Goal: Navigation & Orientation: Find specific page/section

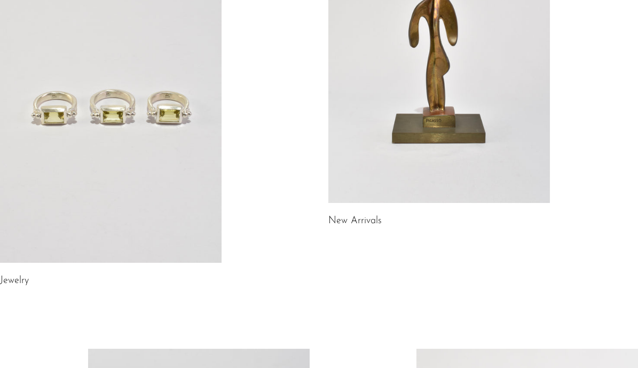
scroll to position [287, 0]
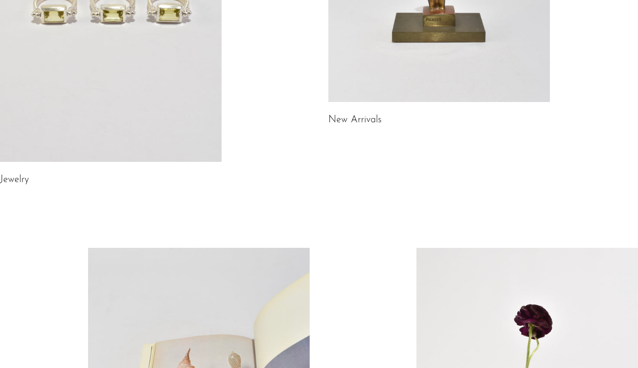
click at [144, 116] on link at bounding box center [110, 7] width 221 height 310
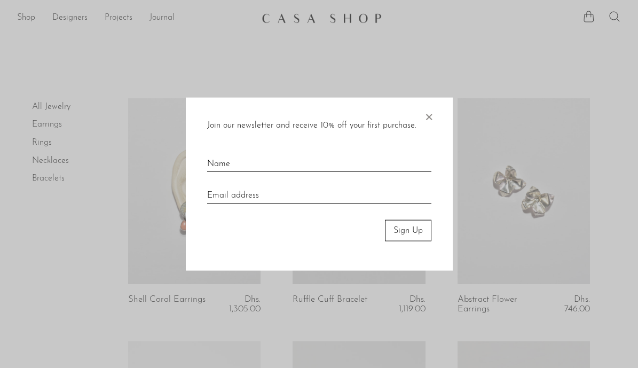
click at [427, 116] on span "×" at bounding box center [428, 114] width 11 height 34
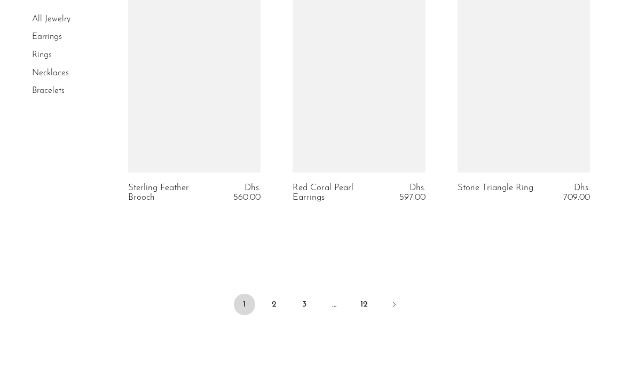
scroll to position [2796, 0]
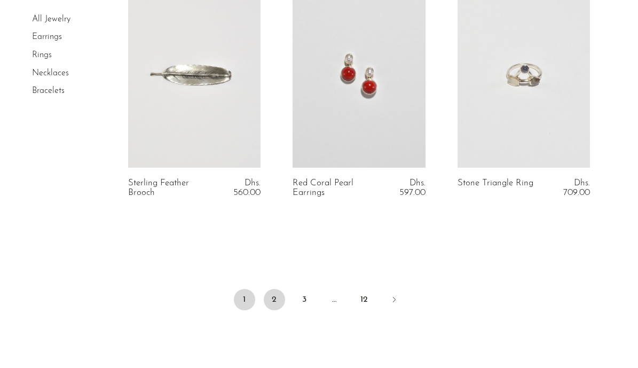
click at [276, 299] on link "2" at bounding box center [274, 299] width 21 height 21
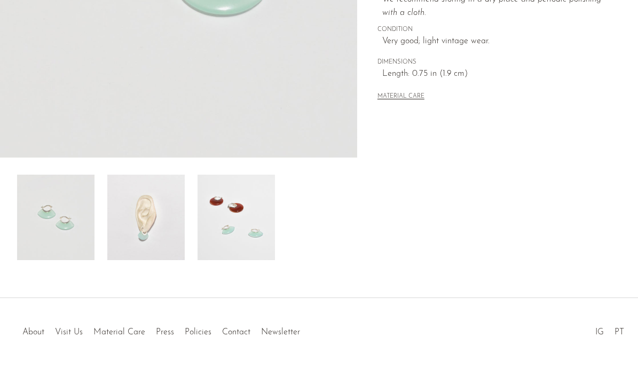
scroll to position [316, 0]
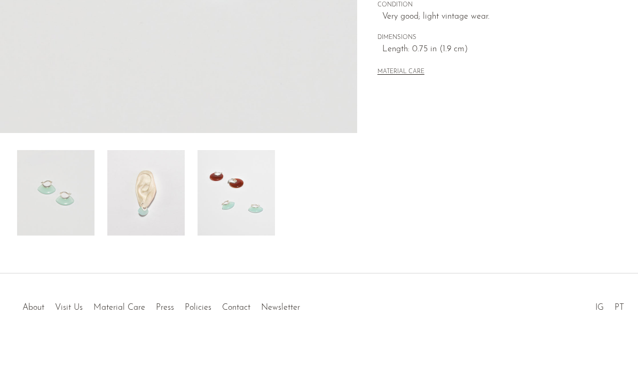
click at [148, 202] on img at bounding box center [145, 192] width 77 height 85
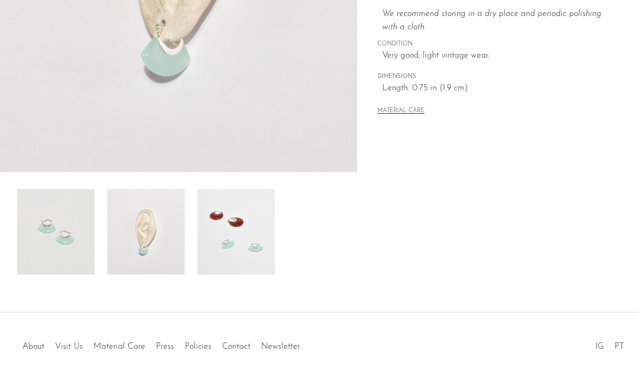
scroll to position [284, 0]
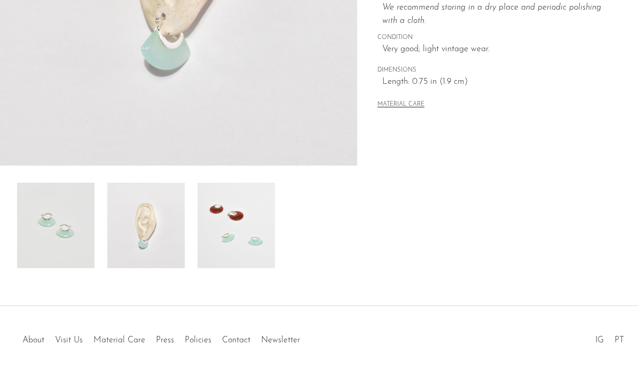
click at [263, 254] on img at bounding box center [235, 225] width 77 height 85
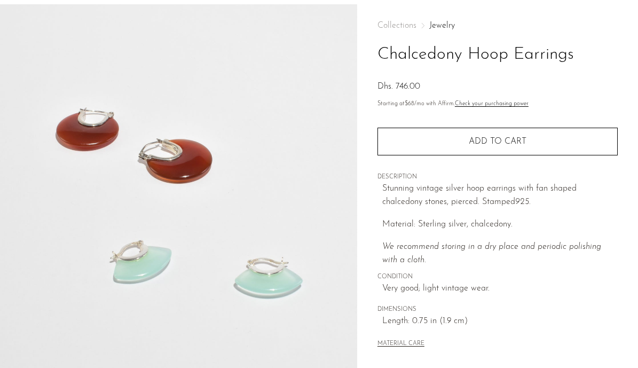
scroll to position [45, 0]
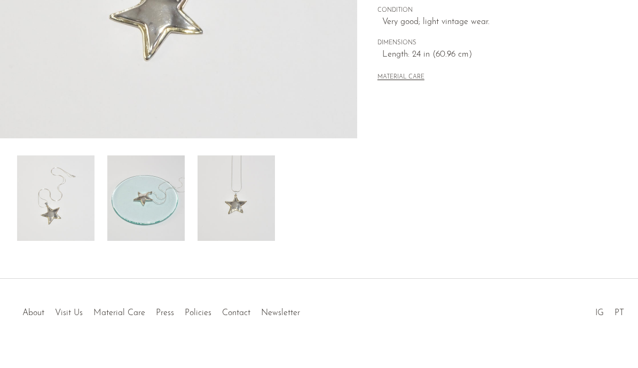
scroll to position [327, 0]
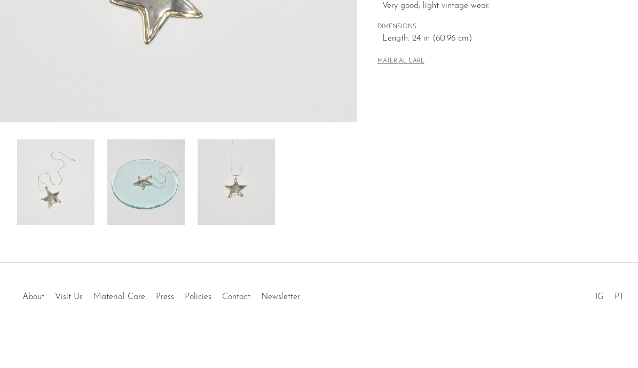
click at [254, 192] on img at bounding box center [235, 181] width 77 height 85
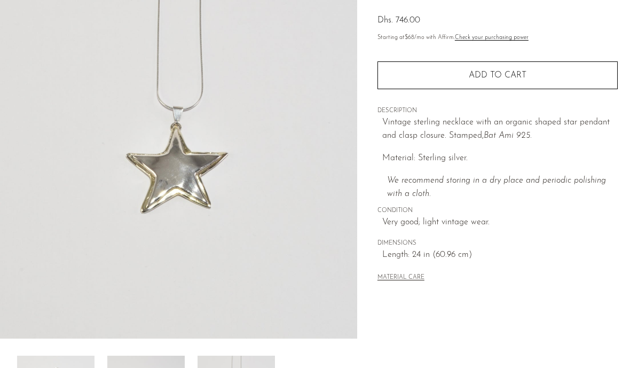
scroll to position [106, 0]
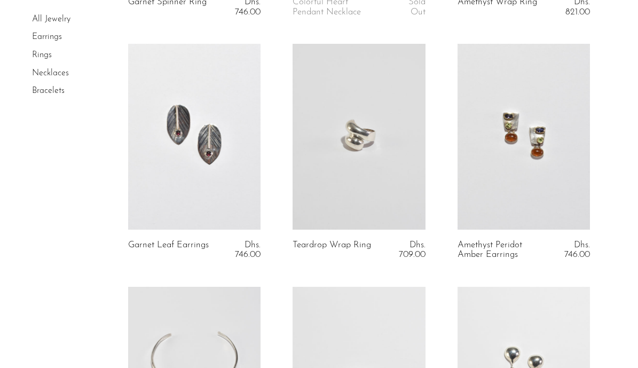
scroll to position [2759, 0]
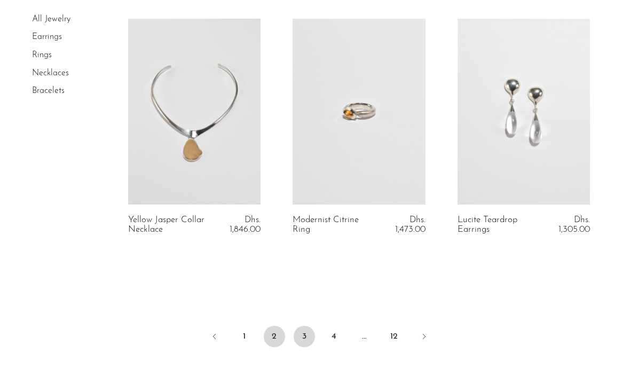
click at [301, 332] on link "3" at bounding box center [304, 336] width 21 height 21
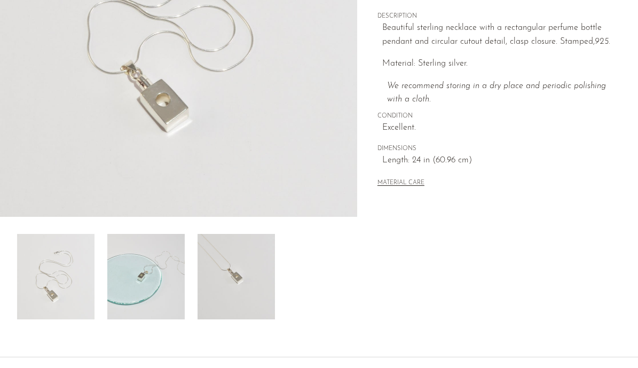
scroll to position [249, 0]
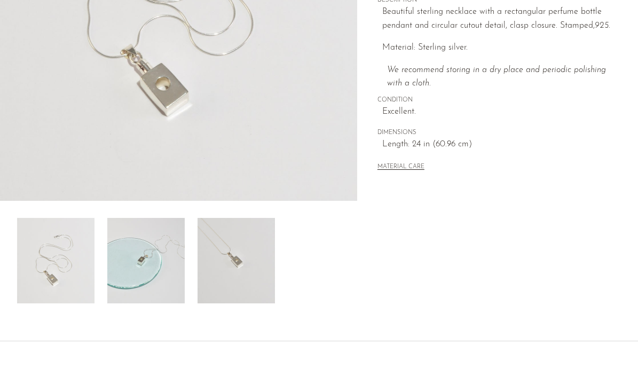
click at [169, 255] on img at bounding box center [145, 260] width 77 height 85
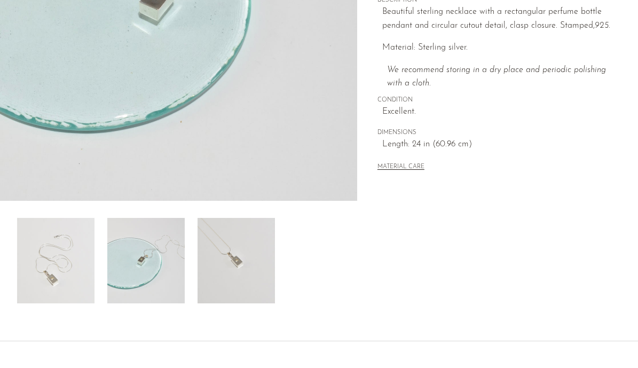
click at [228, 257] on img at bounding box center [235, 260] width 77 height 85
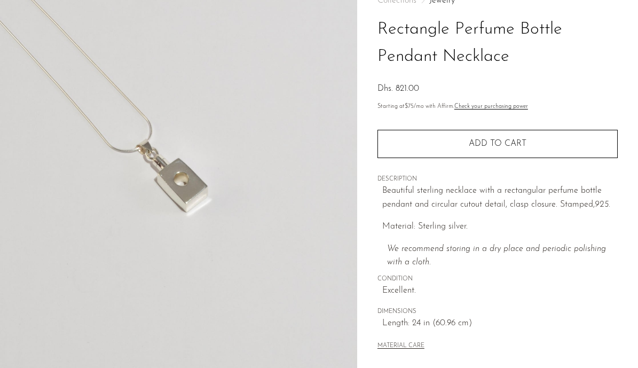
scroll to position [64, 0]
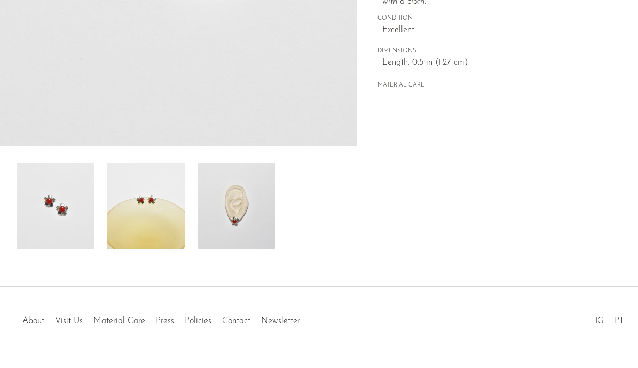
scroll to position [295, 0]
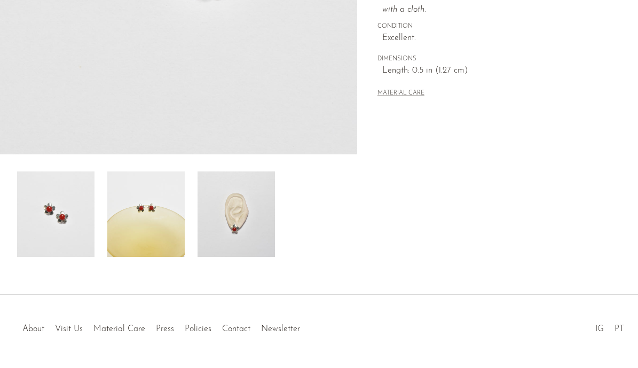
click at [223, 240] on img at bounding box center [235, 213] width 77 height 85
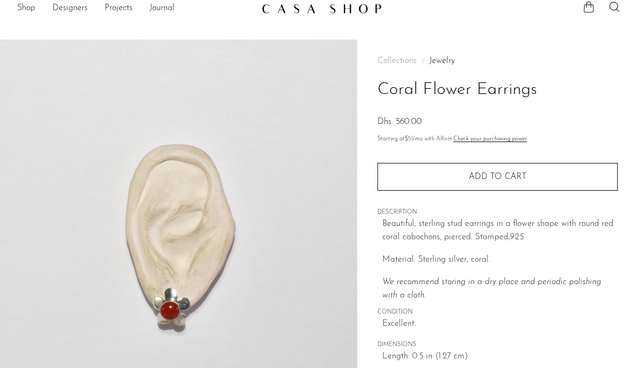
scroll to position [0, 0]
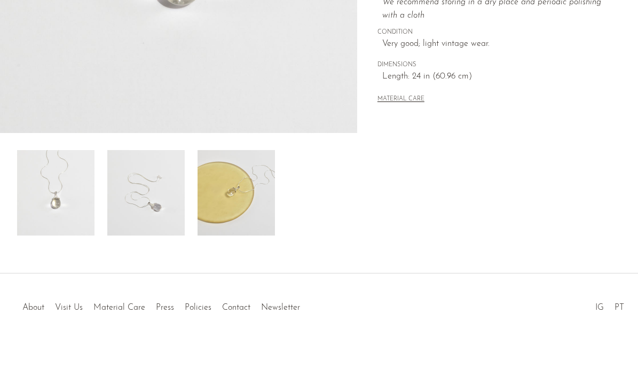
scroll to position [327, 0]
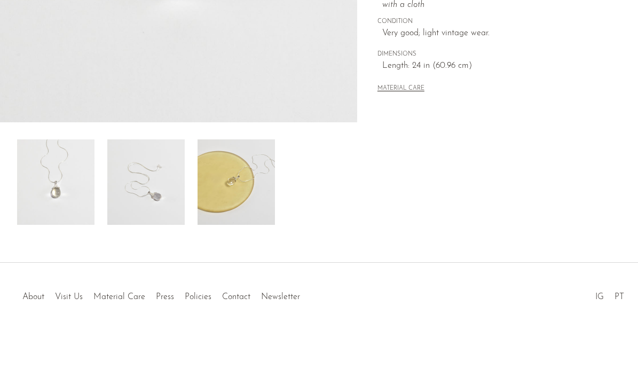
click at [228, 180] on img at bounding box center [235, 181] width 77 height 85
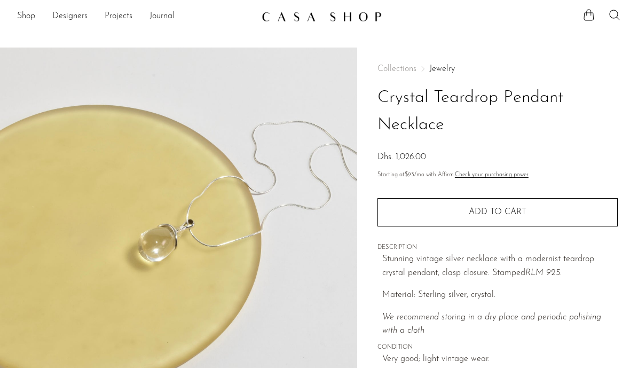
scroll to position [0, 0]
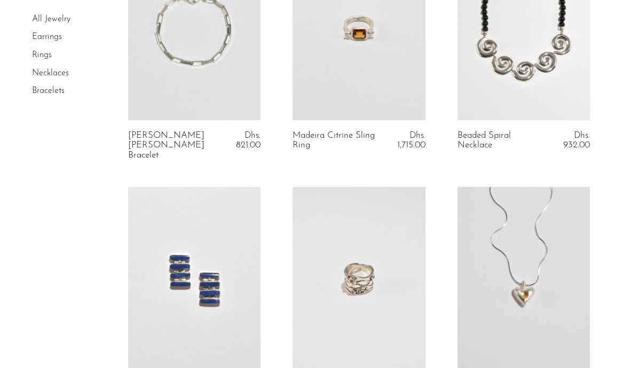
scroll to position [2834, 0]
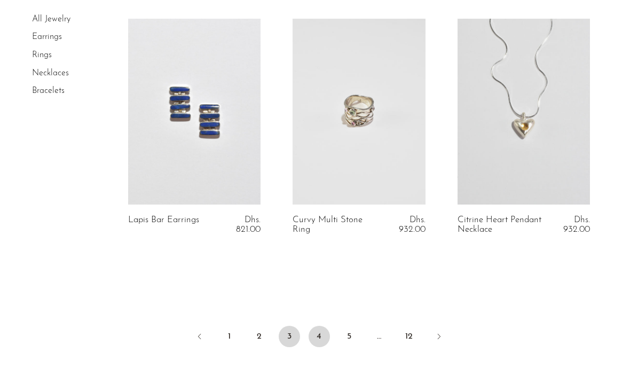
click at [318, 326] on link "4" at bounding box center [318, 336] width 21 height 21
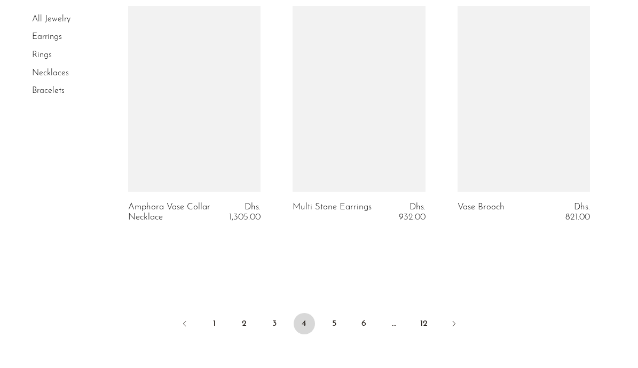
scroll to position [2806, 0]
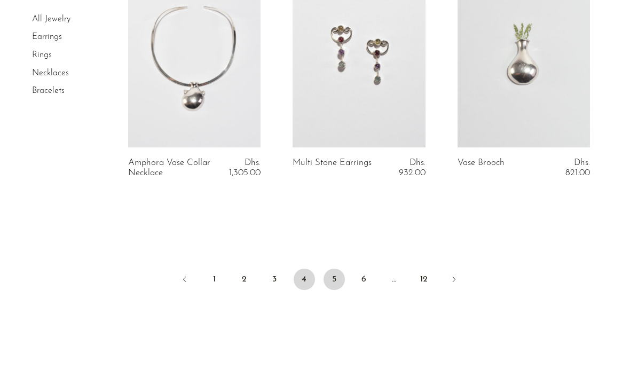
click at [338, 280] on link "5" at bounding box center [333, 278] width 21 height 21
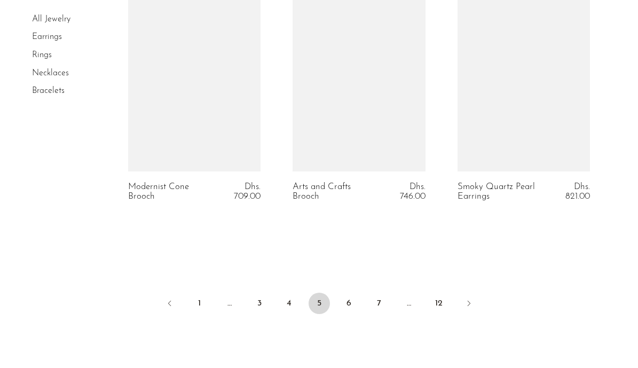
scroll to position [2979, 0]
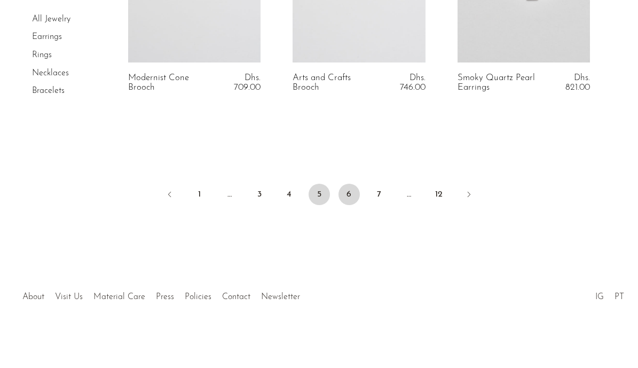
click at [347, 197] on link "6" at bounding box center [348, 194] width 21 height 21
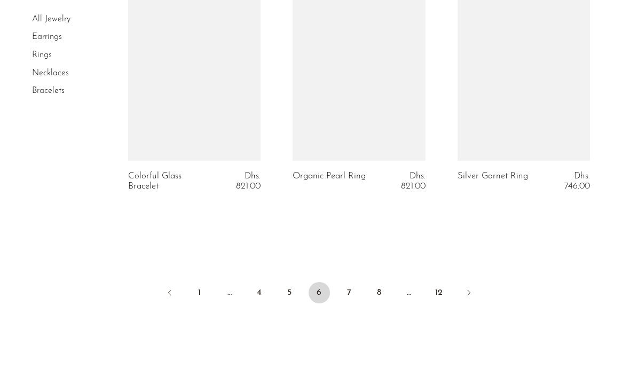
scroll to position [2892, 0]
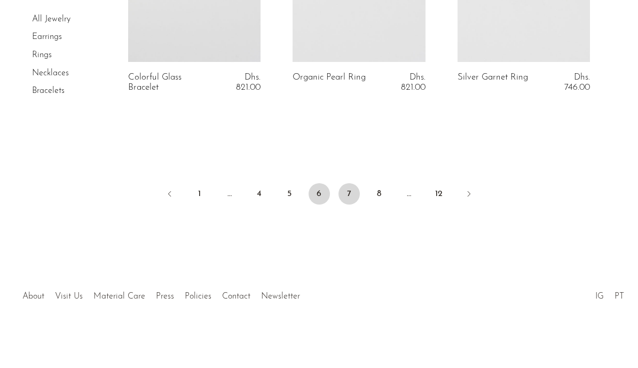
click at [353, 193] on link "7" at bounding box center [348, 193] width 21 height 21
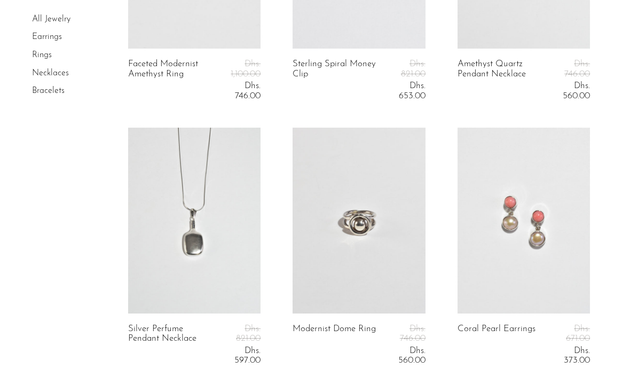
scroll to position [3044, 0]
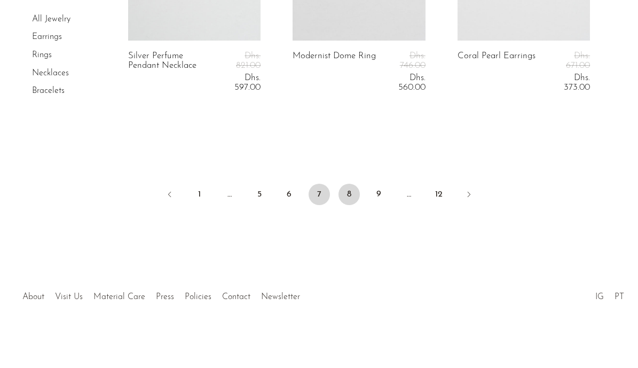
click at [348, 192] on link "8" at bounding box center [348, 194] width 21 height 21
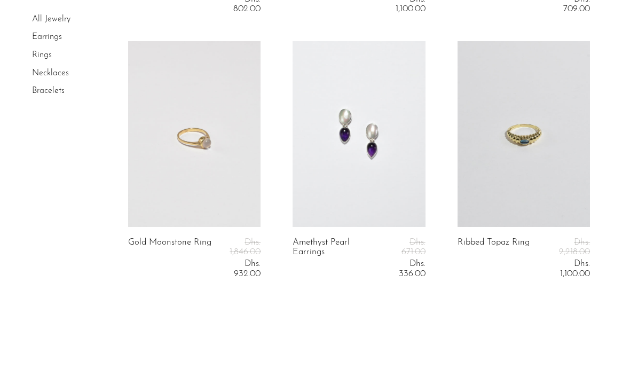
scroll to position [3154, 0]
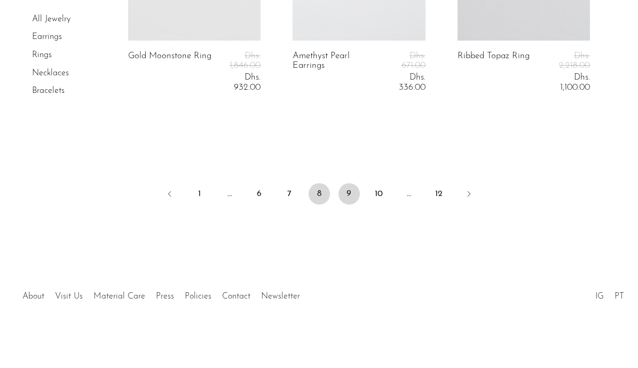
click at [351, 187] on link "9" at bounding box center [348, 193] width 21 height 21
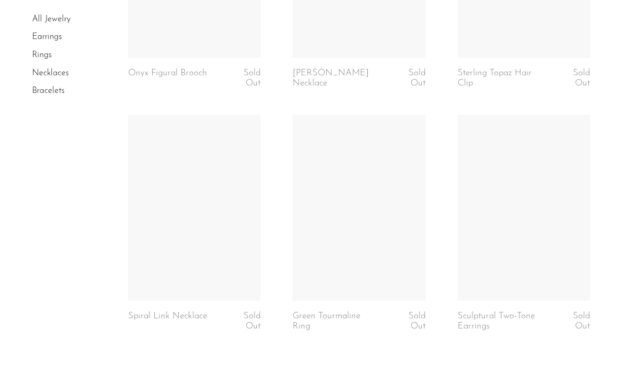
scroll to position [2913, 0]
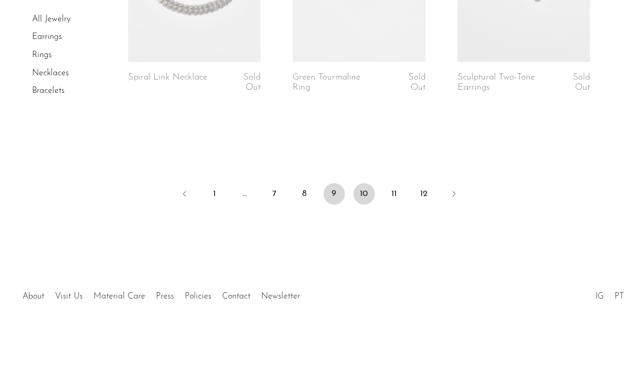
click at [355, 197] on link "10" at bounding box center [363, 193] width 21 height 21
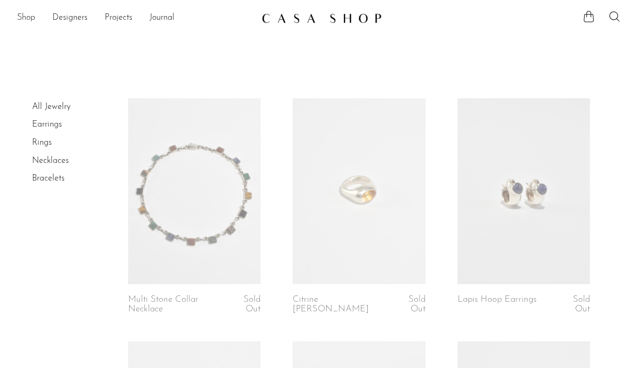
click link "Shop"
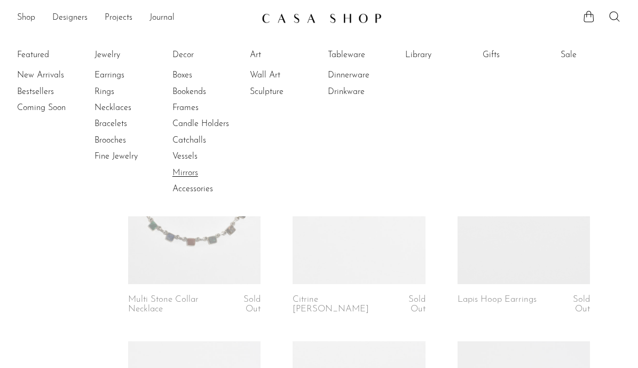
click link "Mirrors"
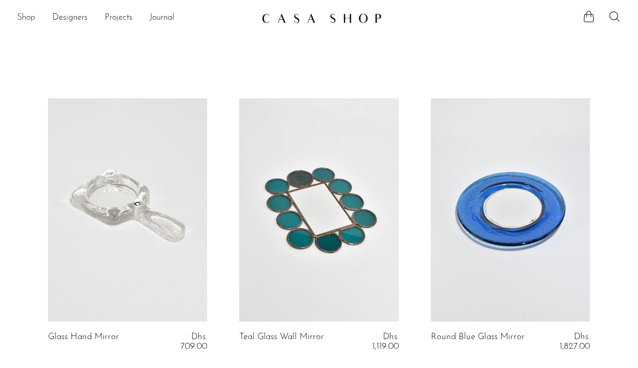
click at [27, 13] on link "Shop" at bounding box center [26, 18] width 18 height 14
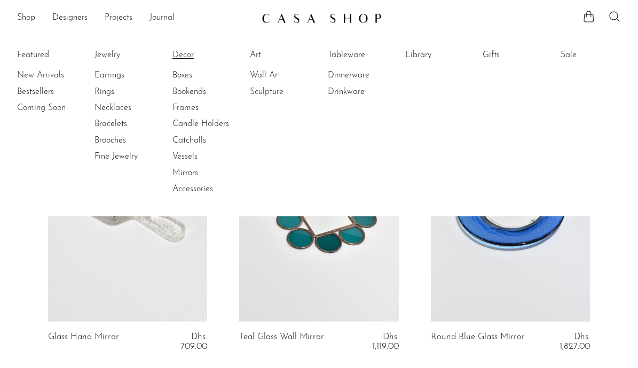
click at [189, 52] on link "Decor" at bounding box center [212, 55] width 80 height 12
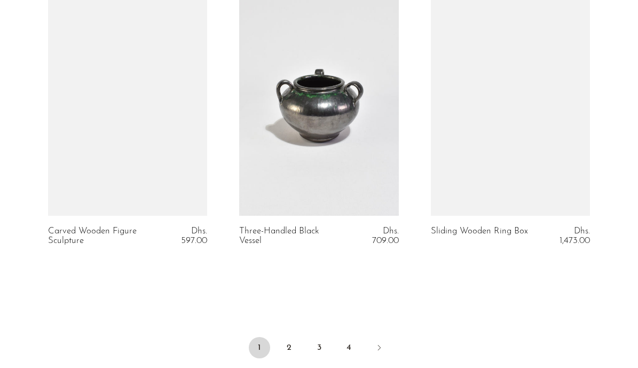
scroll to position [3190, 0]
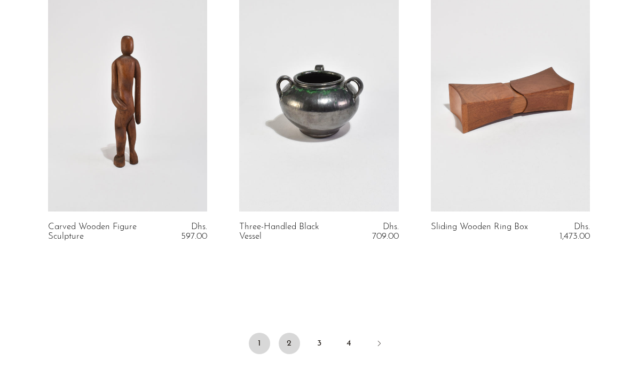
click at [283, 342] on link "2" at bounding box center [289, 342] width 21 height 21
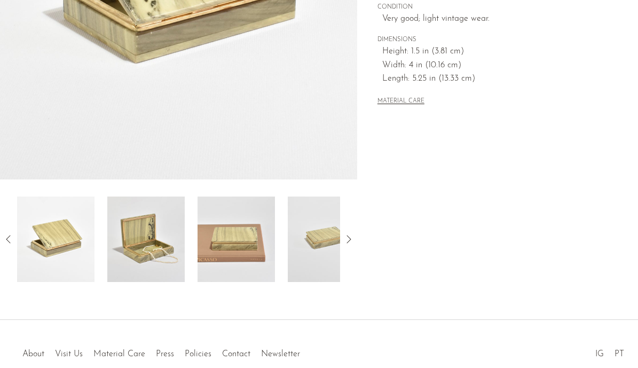
scroll to position [276, 0]
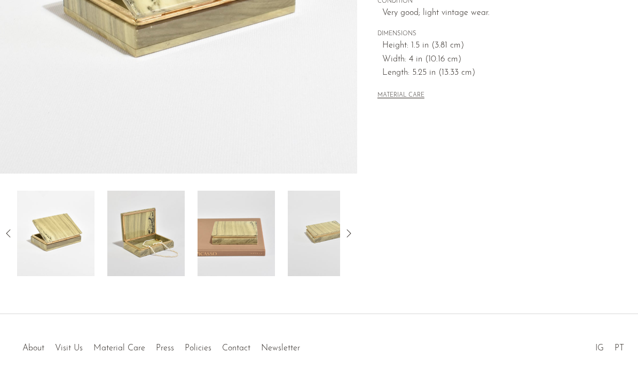
click at [180, 211] on img at bounding box center [145, 233] width 77 height 85
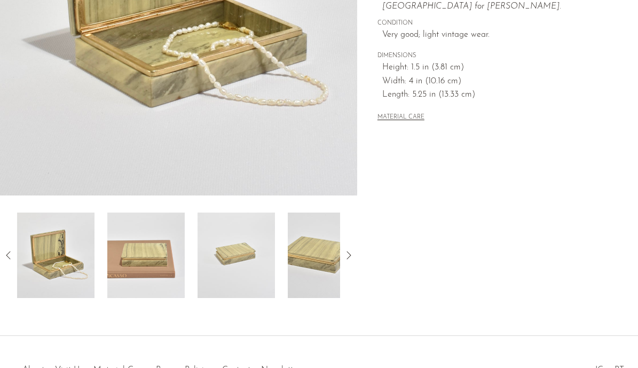
scroll to position [257, 0]
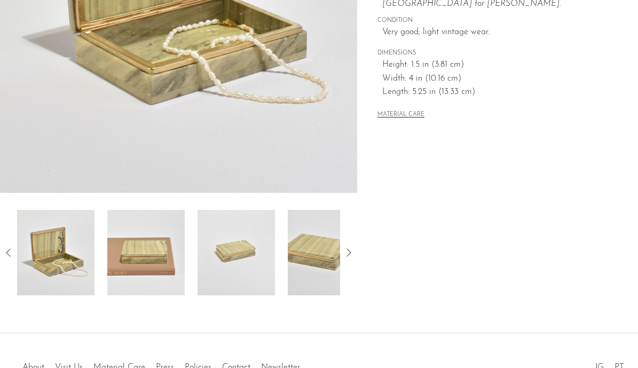
click at [191, 248] on div at bounding box center [178, 252] width 323 height 85
click at [353, 250] on icon at bounding box center [348, 252] width 13 height 13
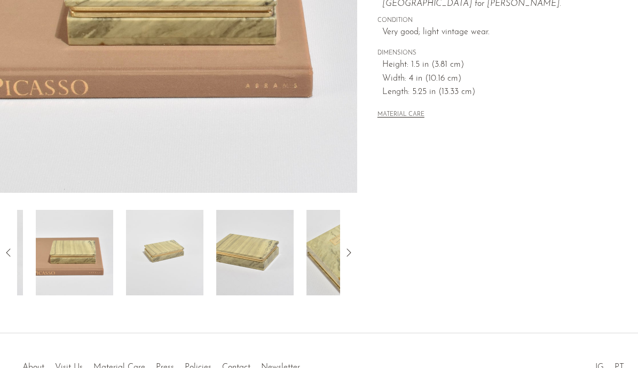
click at [353, 250] on icon at bounding box center [348, 252] width 13 height 13
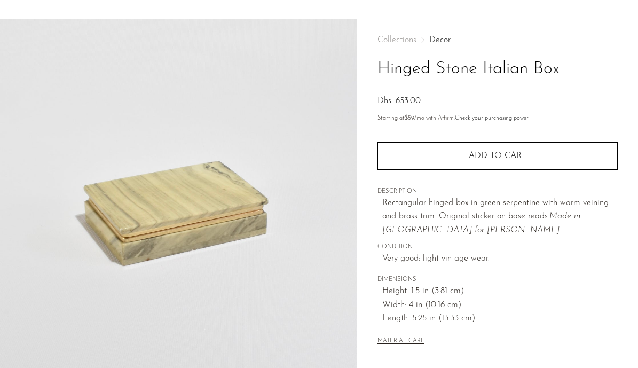
scroll to position [0, 0]
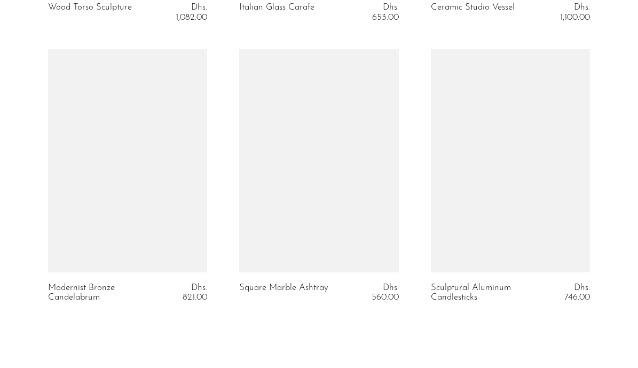
scroll to position [3340, 0]
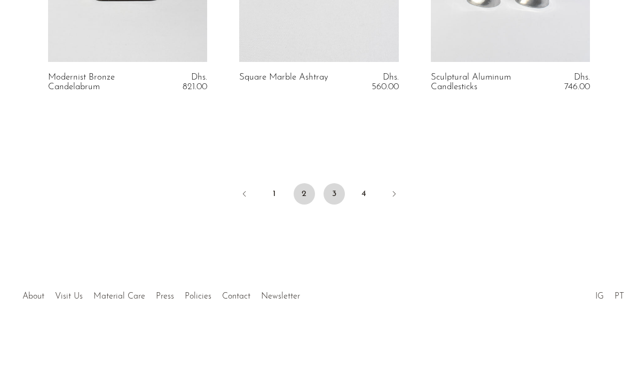
click at [327, 195] on link "3" at bounding box center [333, 193] width 21 height 21
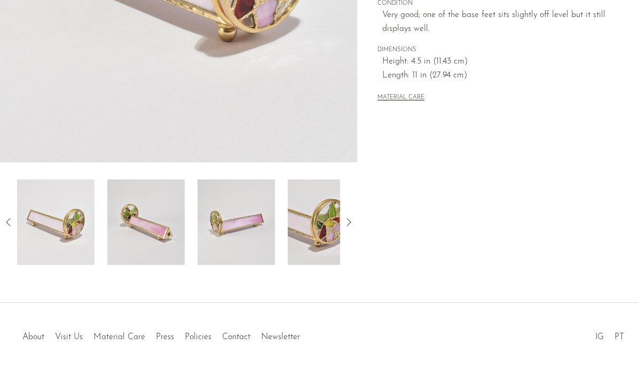
scroll to position [289, 0]
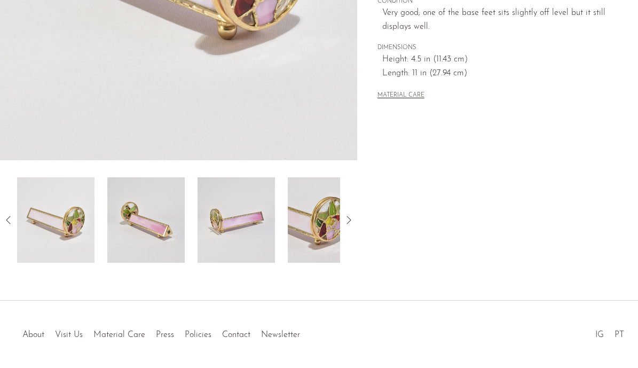
click at [164, 212] on img at bounding box center [145, 219] width 77 height 85
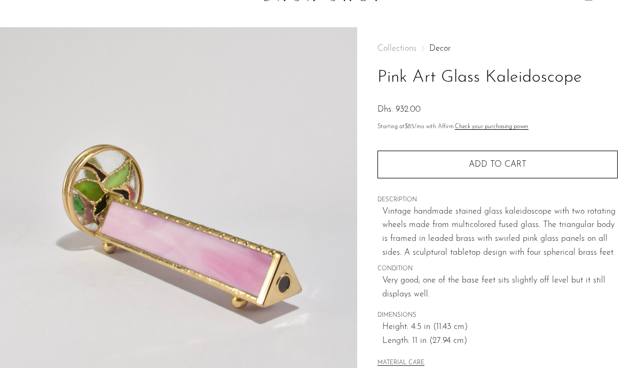
scroll to position [0, 0]
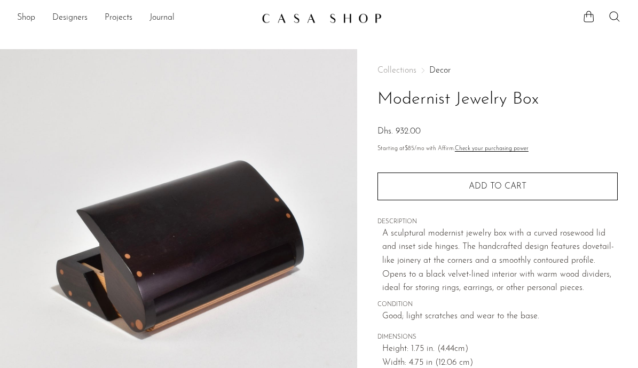
scroll to position [327, 0]
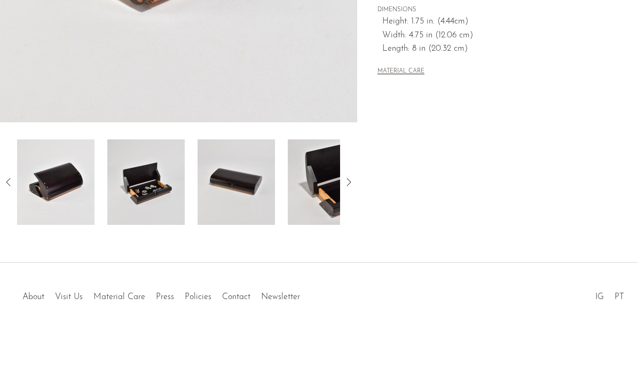
click at [139, 187] on img at bounding box center [145, 181] width 77 height 85
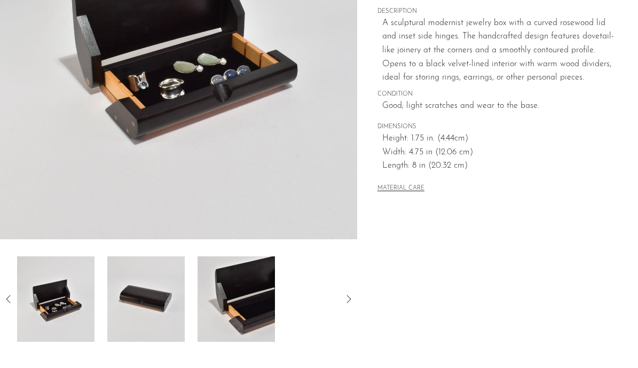
scroll to position [226, 0]
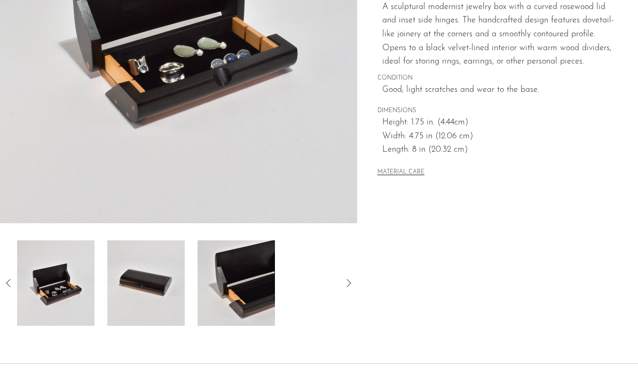
click at [160, 282] on img at bounding box center [145, 282] width 77 height 85
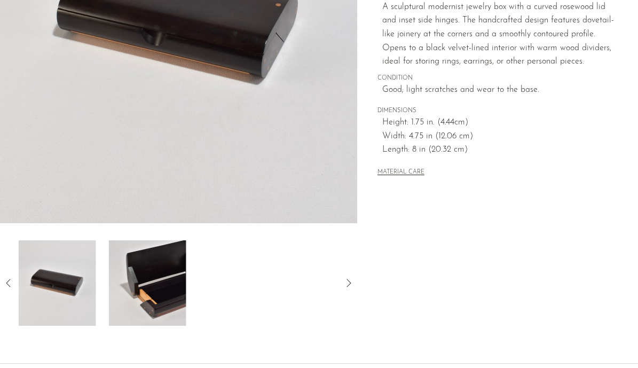
click at [162, 283] on img at bounding box center [147, 282] width 77 height 85
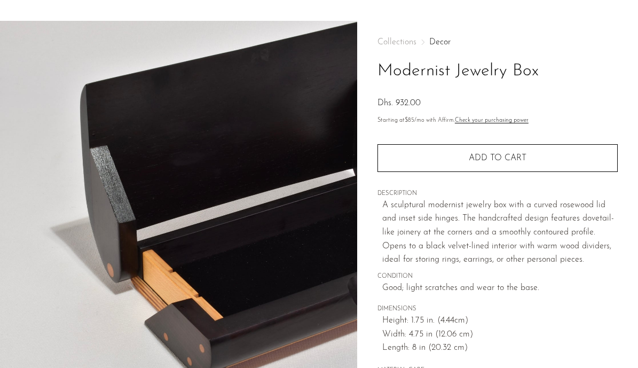
scroll to position [23, 0]
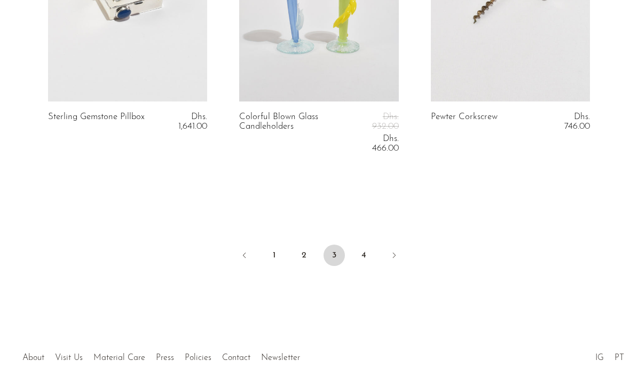
scroll to position [3384, 0]
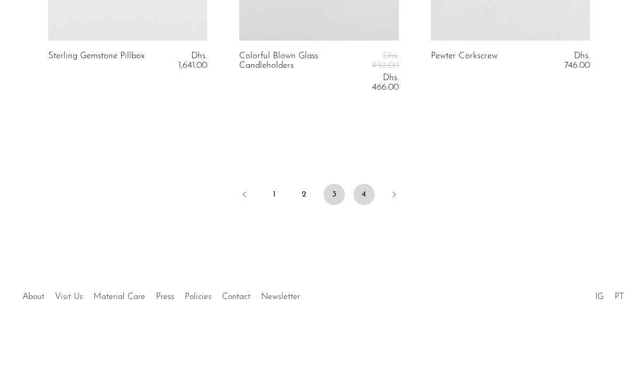
click at [368, 196] on link "4" at bounding box center [363, 194] width 21 height 21
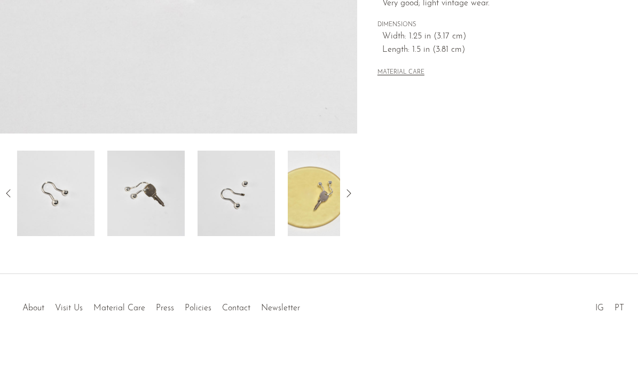
scroll to position [316, 0]
click at [144, 186] on img at bounding box center [145, 192] width 77 height 85
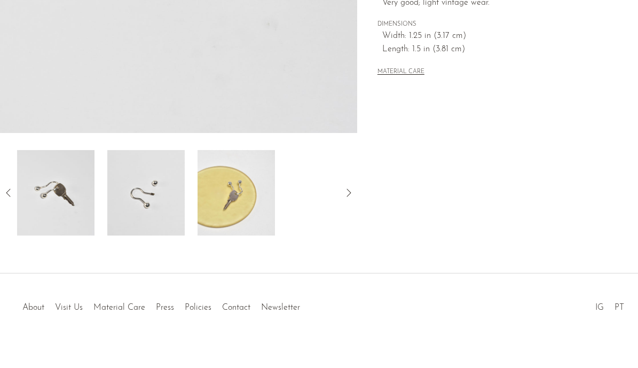
click at [159, 199] on img at bounding box center [145, 192] width 77 height 85
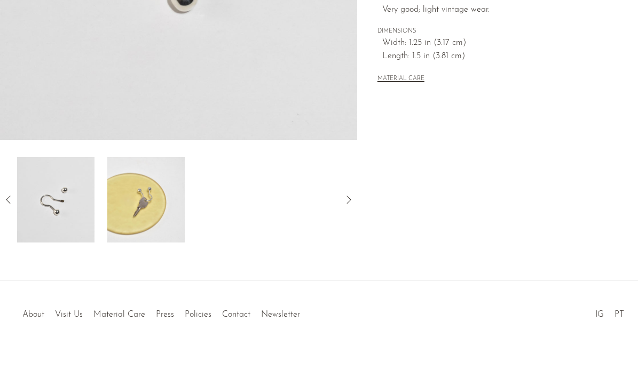
click at [140, 231] on img at bounding box center [145, 199] width 77 height 85
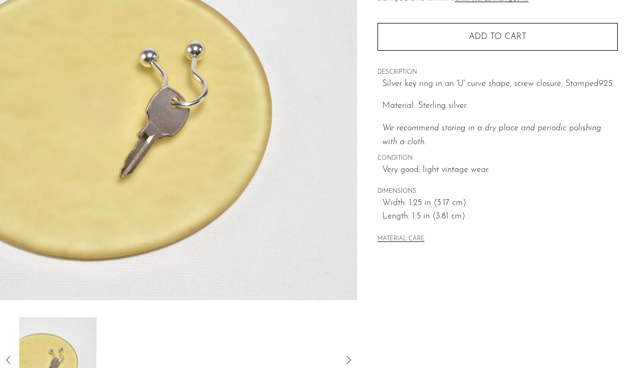
scroll to position [0, 0]
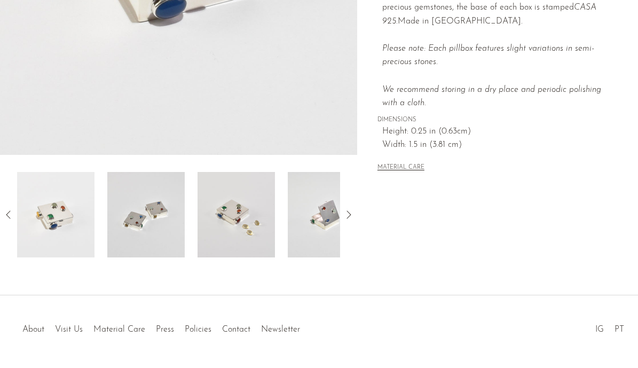
scroll to position [304, 0]
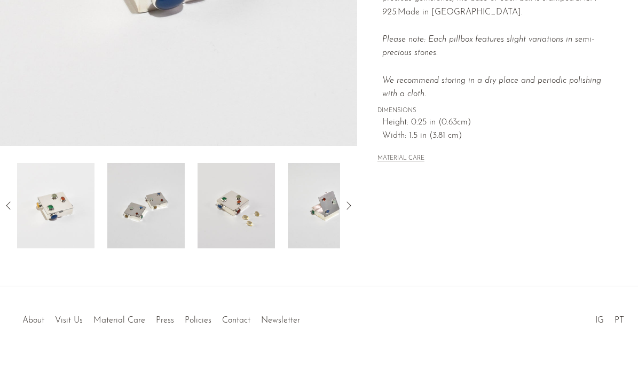
click at [146, 236] on img at bounding box center [145, 205] width 77 height 85
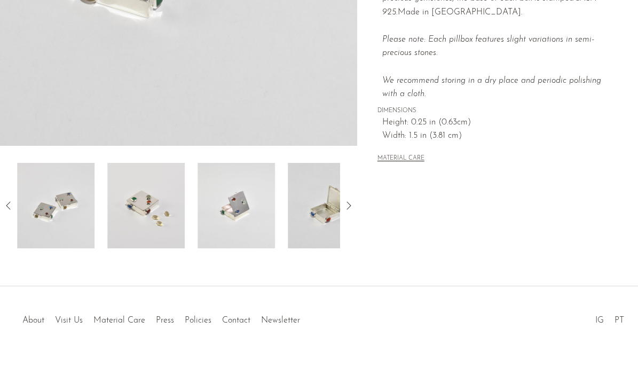
click at [178, 227] on img at bounding box center [145, 205] width 77 height 85
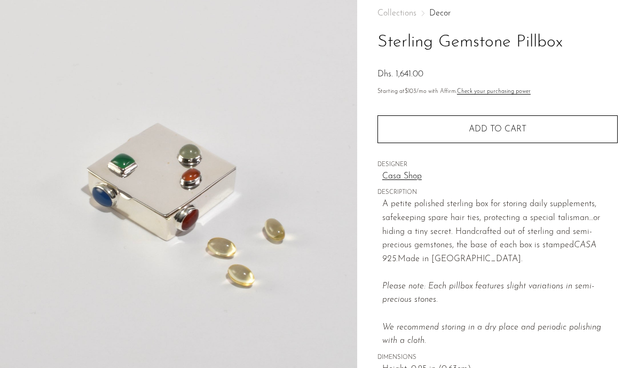
scroll to position [0, 0]
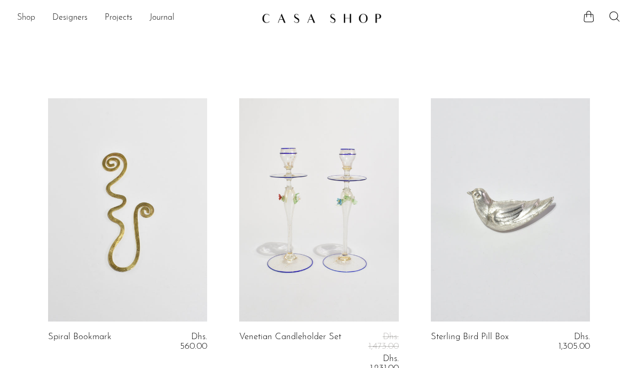
click at [33, 20] on link "Shop" at bounding box center [26, 18] width 18 height 14
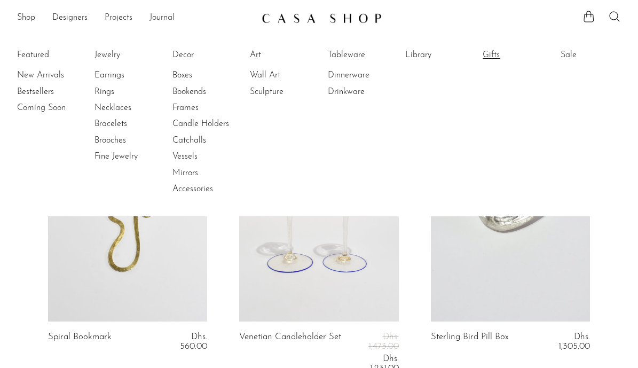
click at [498, 57] on link "Gifts" at bounding box center [522, 55] width 80 height 12
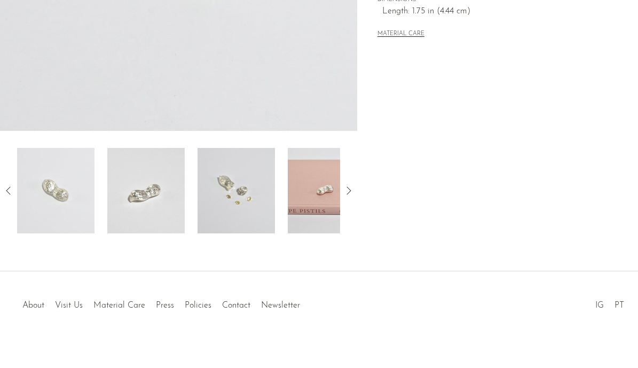
click at [214, 202] on img at bounding box center [235, 190] width 77 height 85
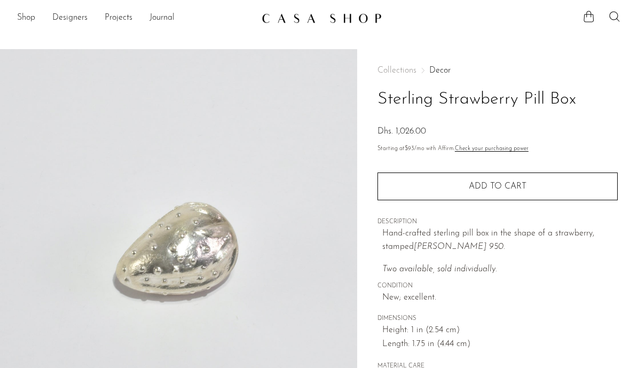
scroll to position [170, 0]
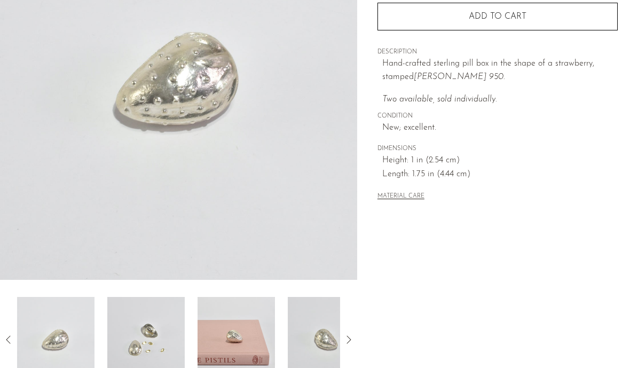
click at [147, 330] on img at bounding box center [145, 339] width 77 height 85
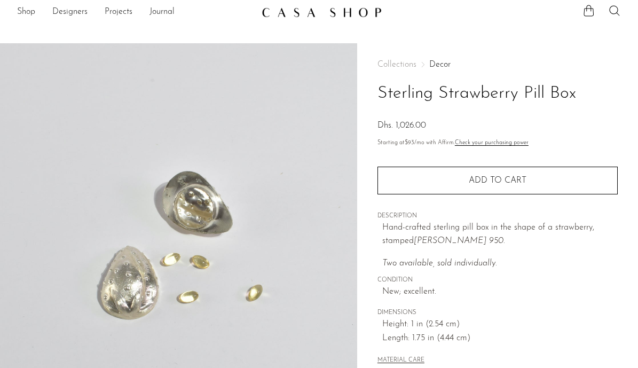
scroll to position [0, 0]
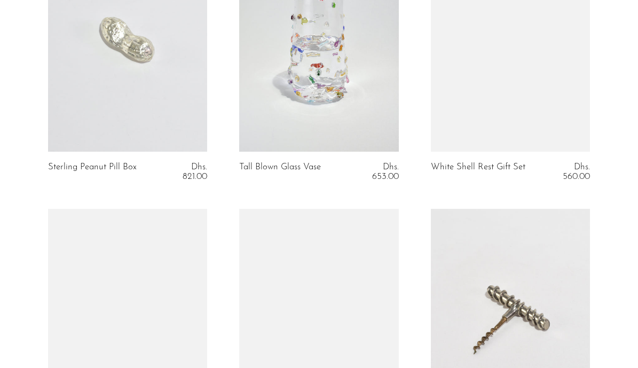
scroll to position [2417, 0]
